Goal: Information Seeking & Learning: Learn about a topic

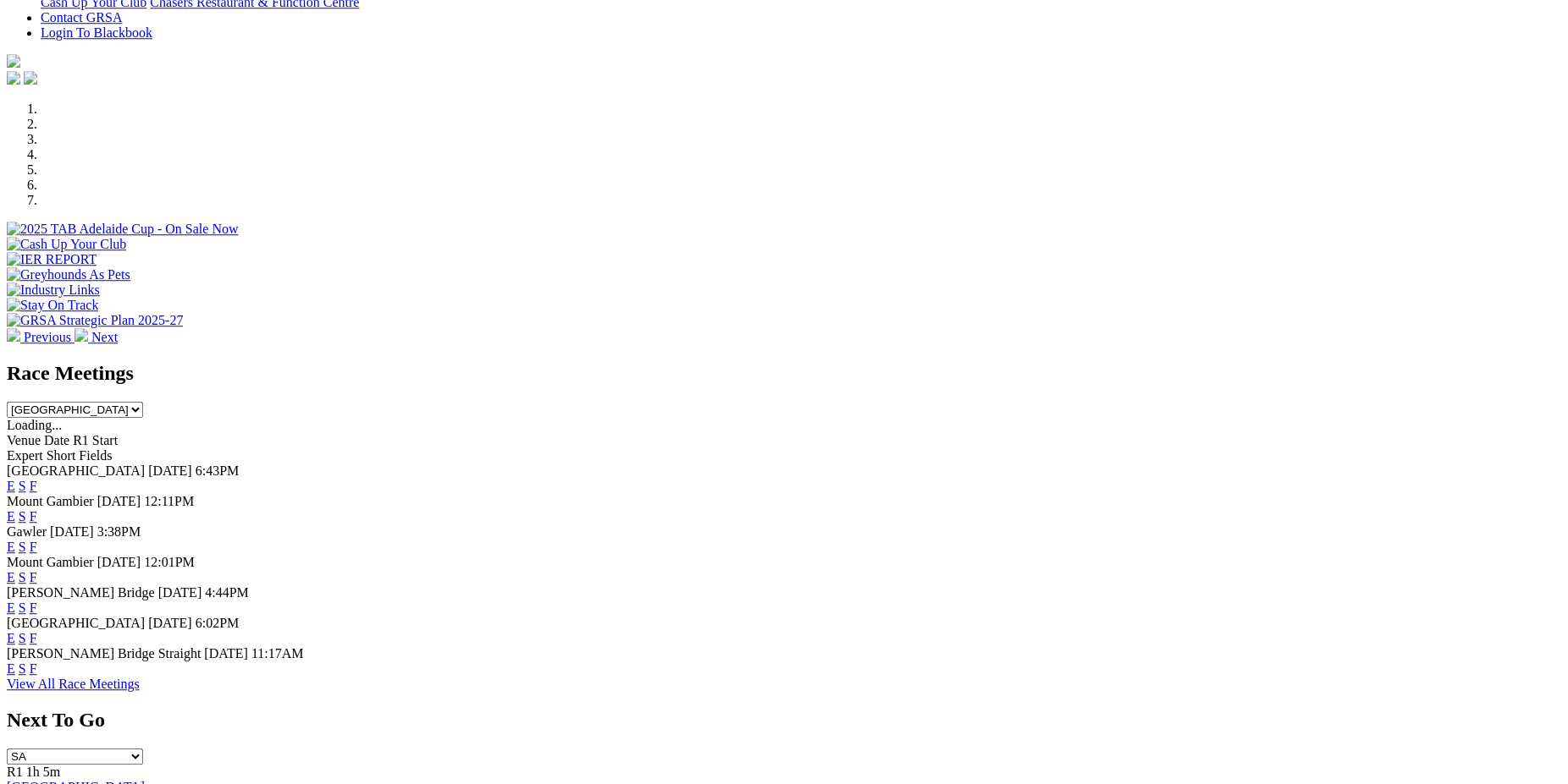
scroll to position [529, 0]
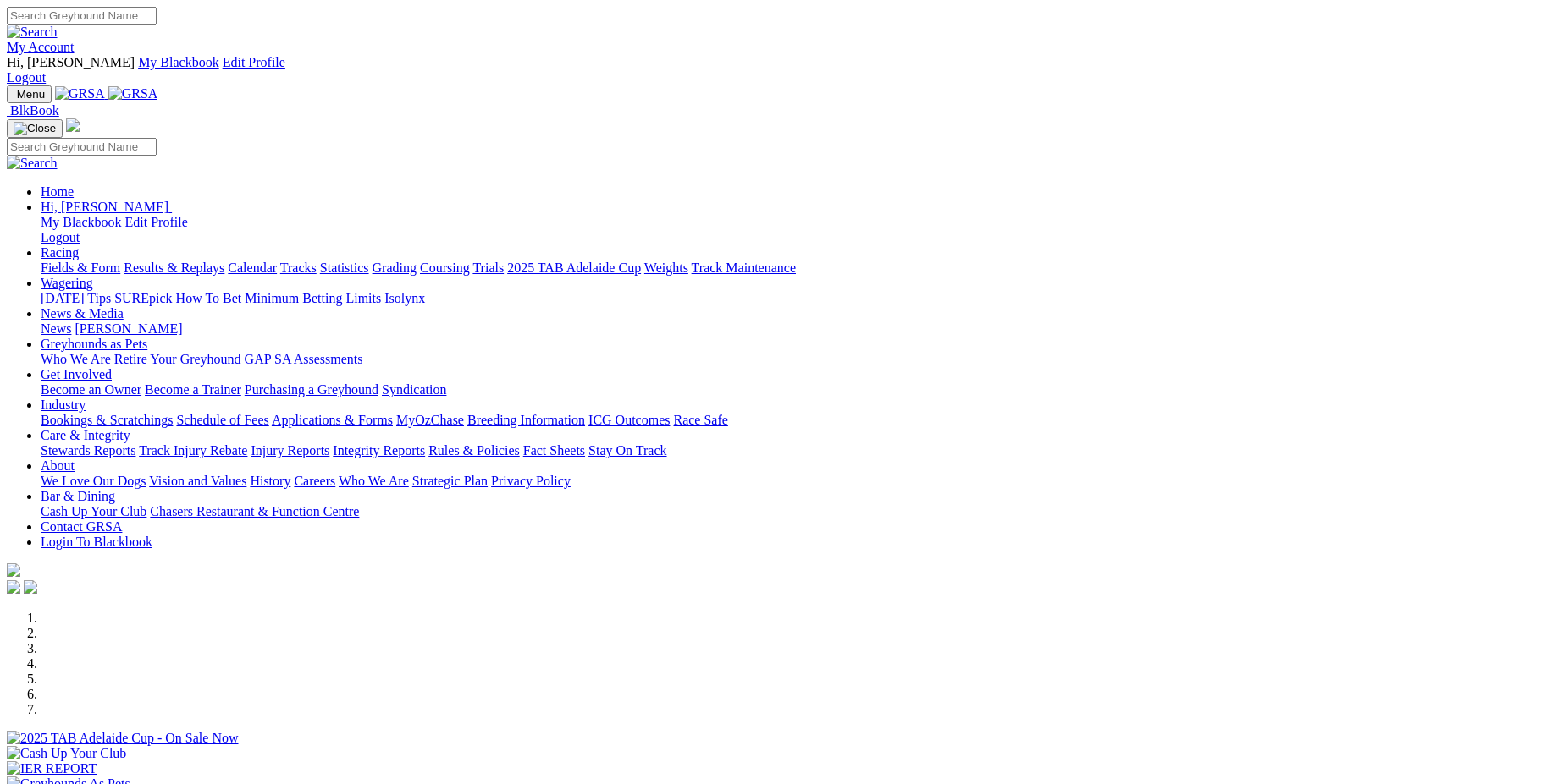
click at [369, 261] on link "Statistics" at bounding box center [344, 268] width 49 height 15
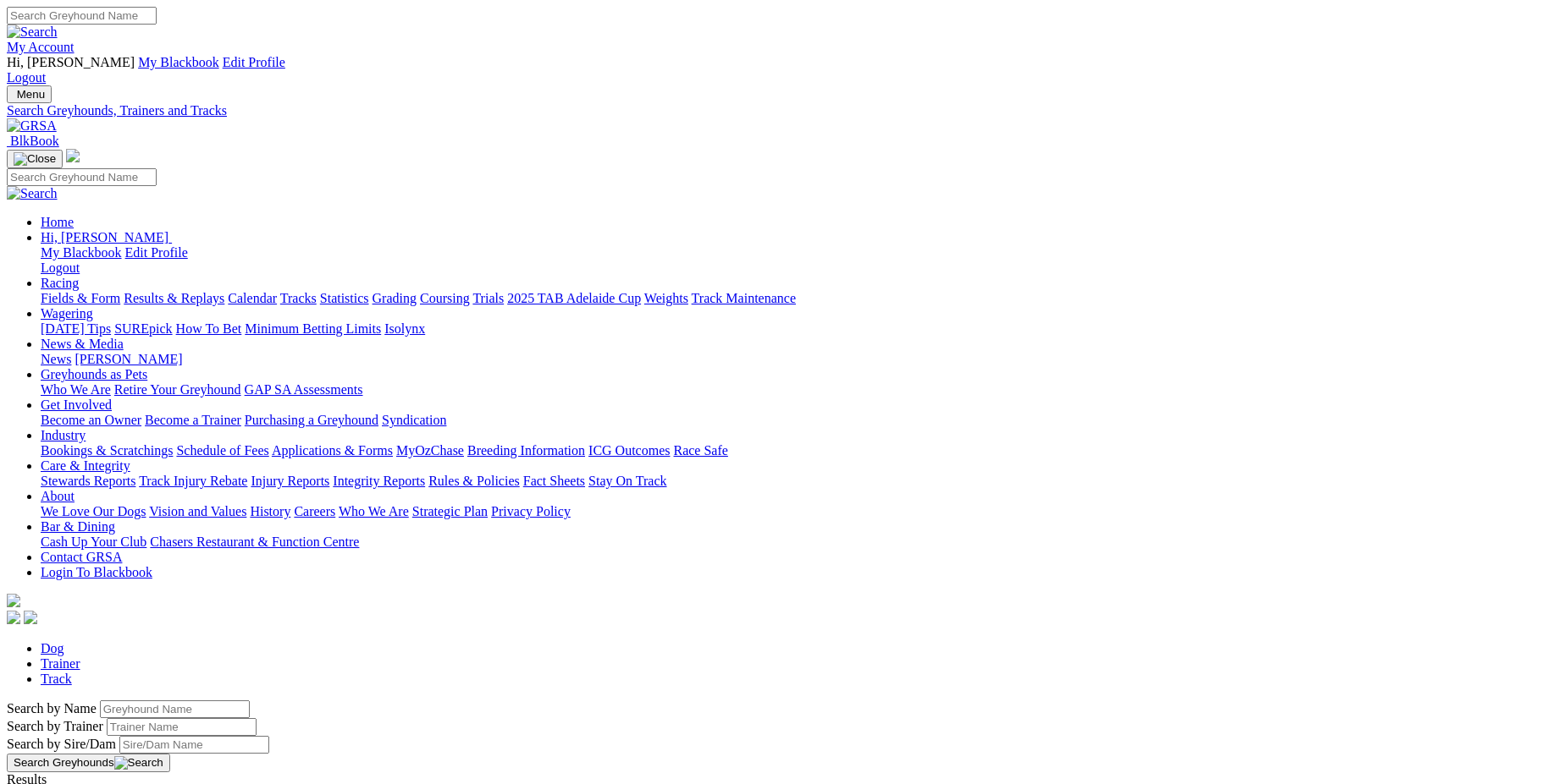
drag, startPoint x: 345, startPoint y: 288, endPoint x: 197, endPoint y: 293, distance: 148.1
click at [198, 701] on input "Search by Greyhound name" at bounding box center [174, 709] width 149 height 18
type input "[GEOGRAPHIC_DATA]"
click at [170, 754] on button "Search Greyhounds" at bounding box center [88, 763] width 163 height 19
click at [145, 783] on link "[GEOGRAPHIC_DATA]" at bounding box center [76, 794] width 138 height 15
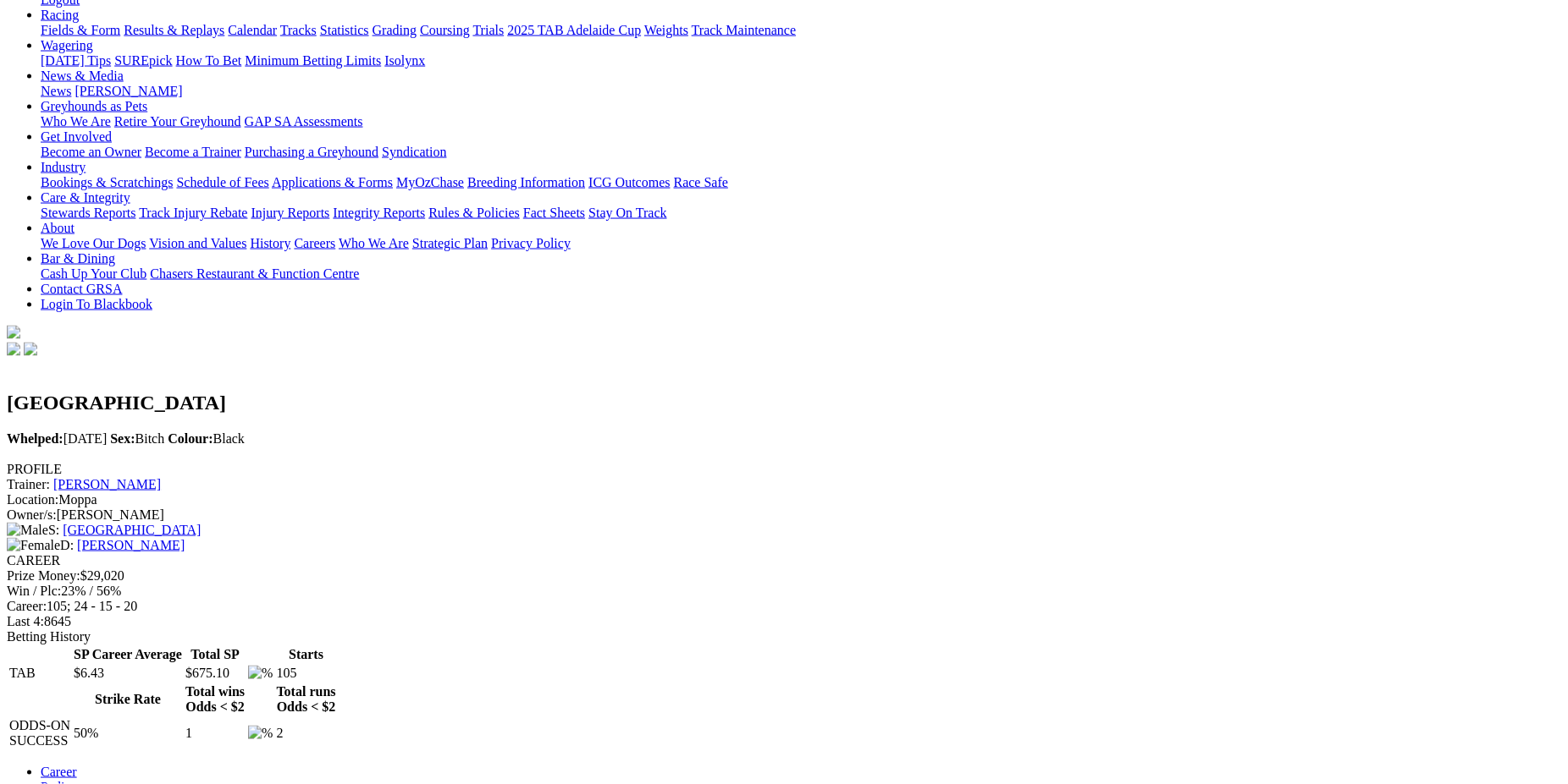
scroll to position [279, 0]
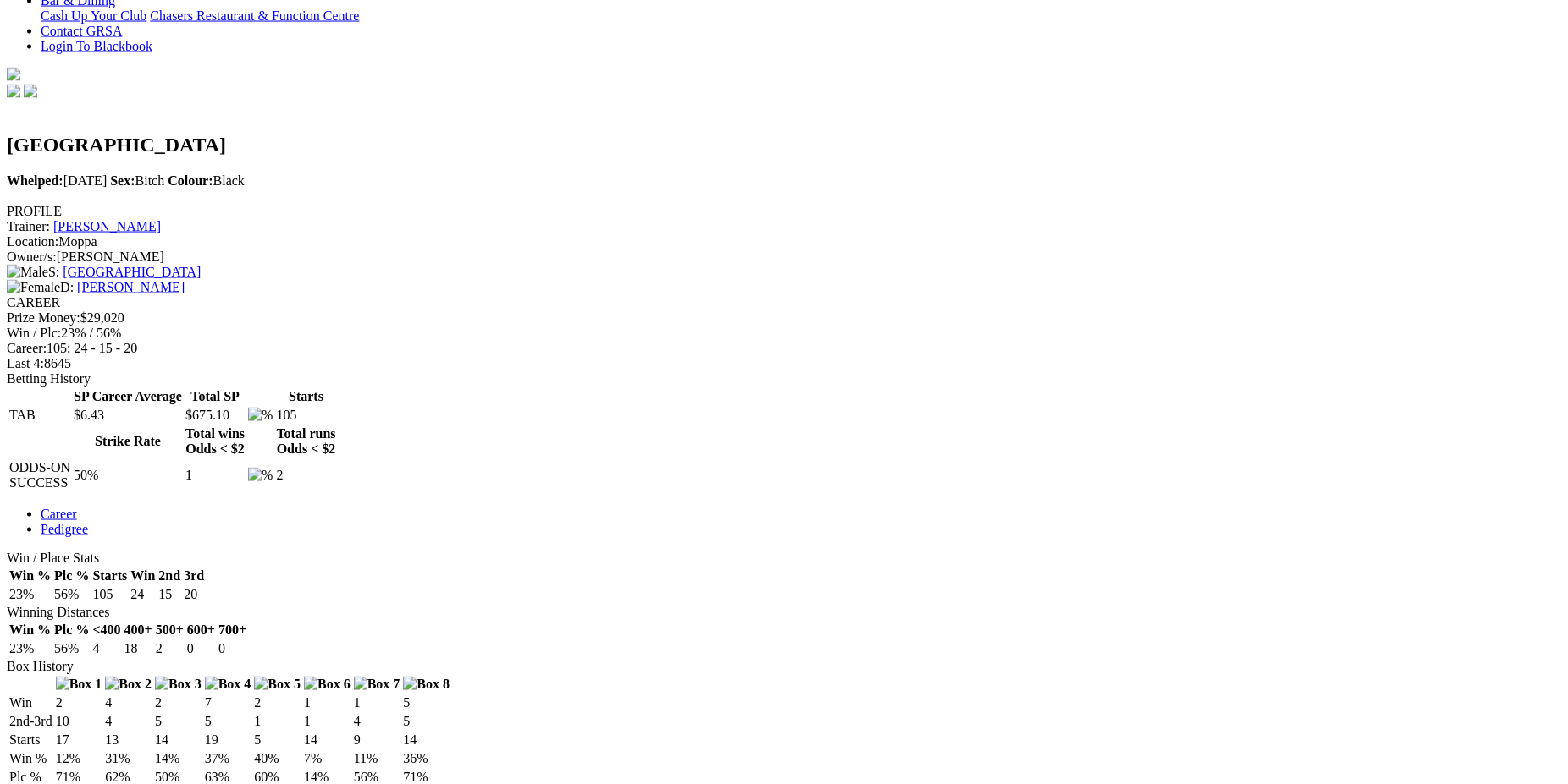
scroll to position [548, 0]
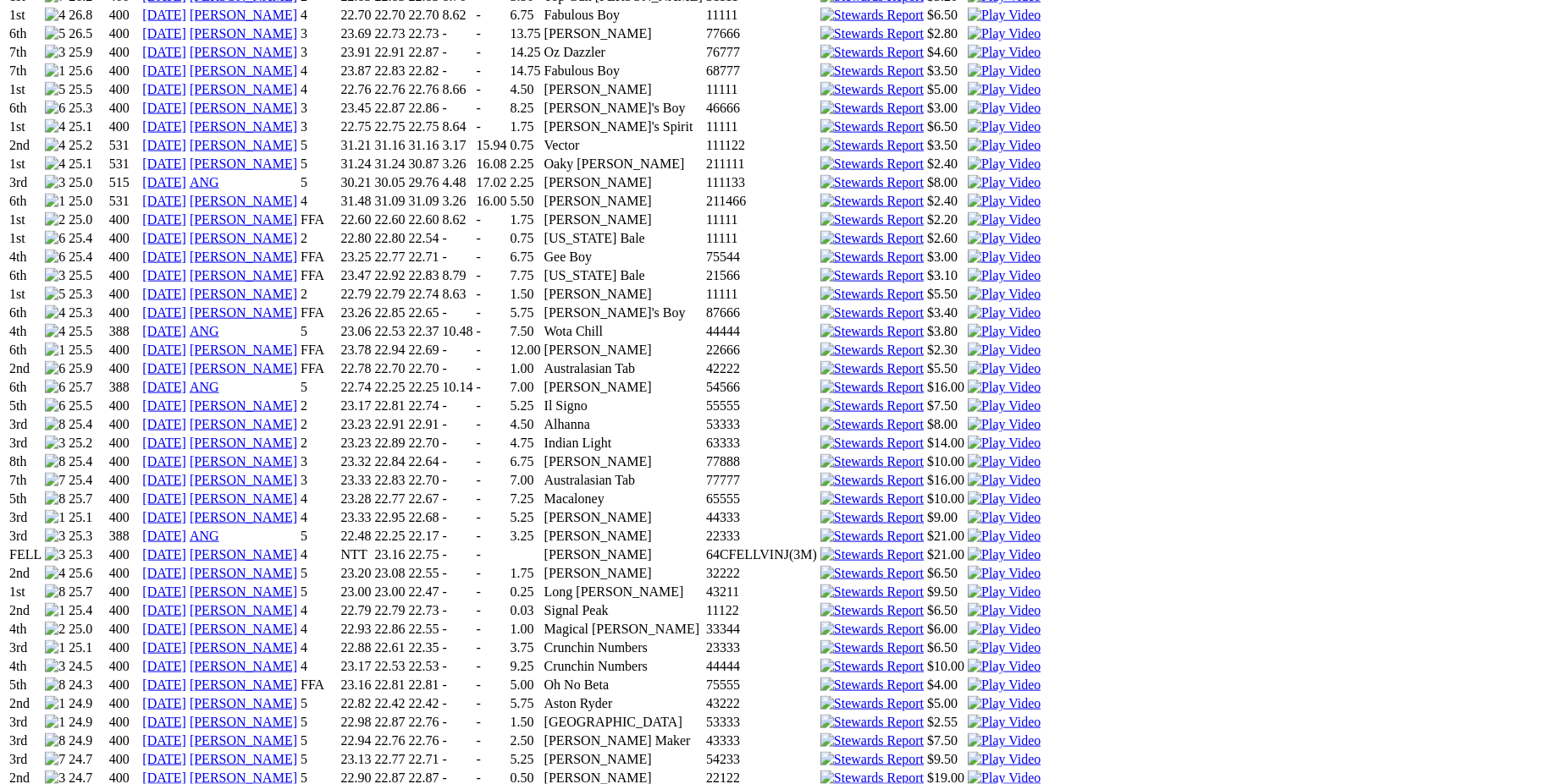
scroll to position [2434, 0]
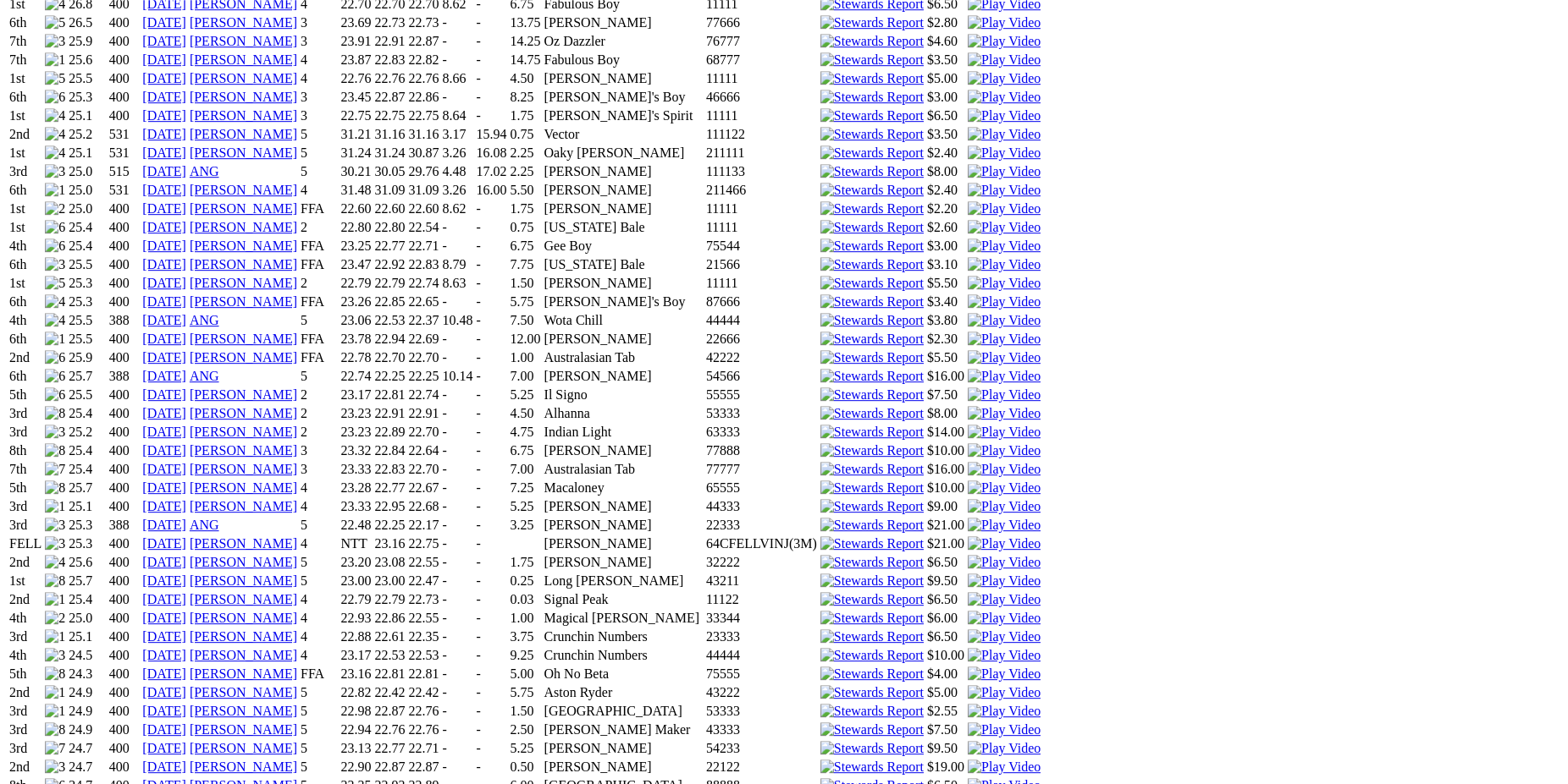
click at [1034, 574] on img at bounding box center [1004, 581] width 73 height 15
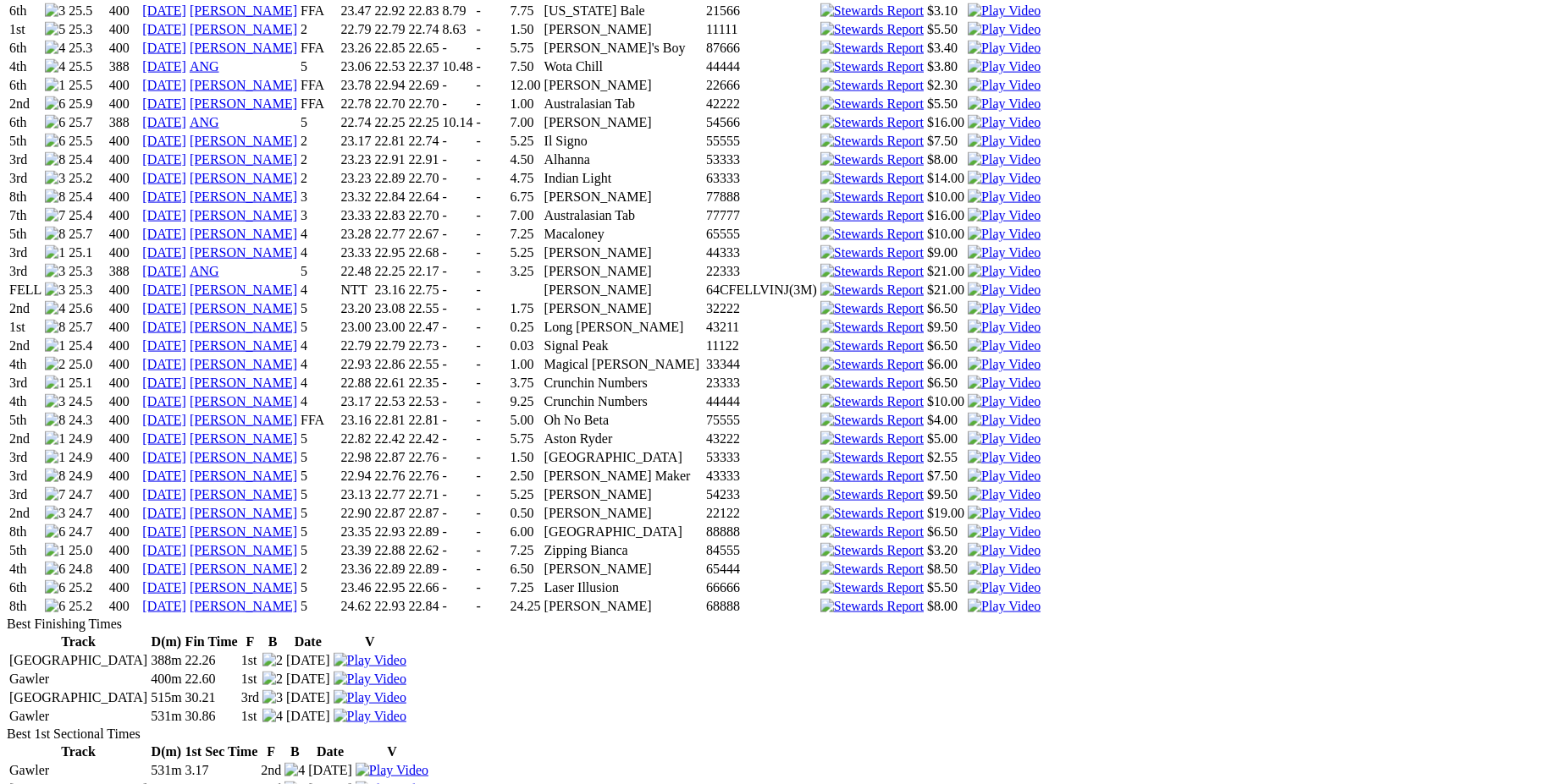
scroll to position [2693, 0]
